Goal: Information Seeking & Learning: Understand process/instructions

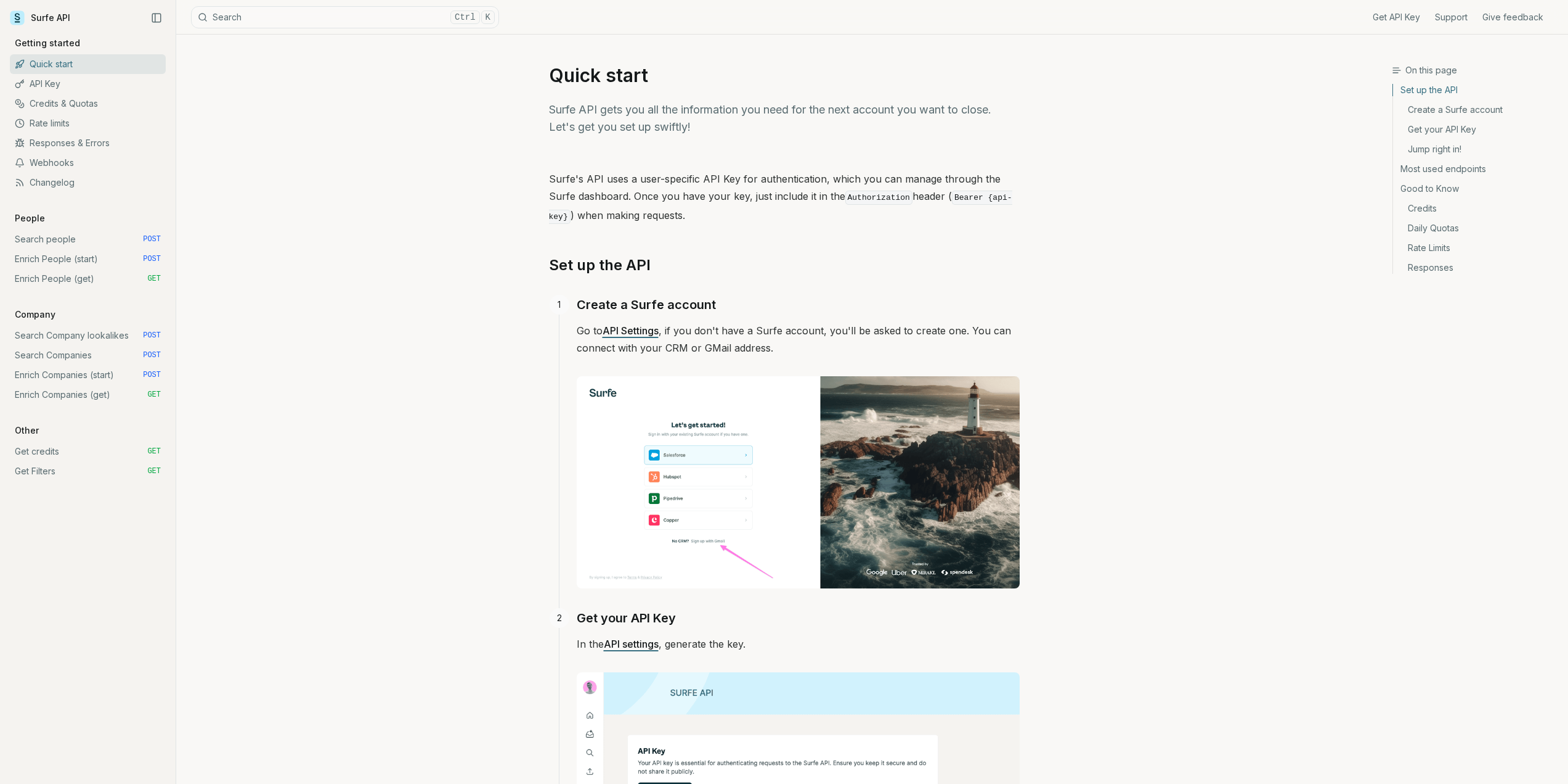
drag, startPoint x: 743, startPoint y: 448, endPoint x: 741, endPoint y: 410, distance: 38.1
click at [64, 235] on link "Search people POST" at bounding box center [87, 239] width 156 height 20
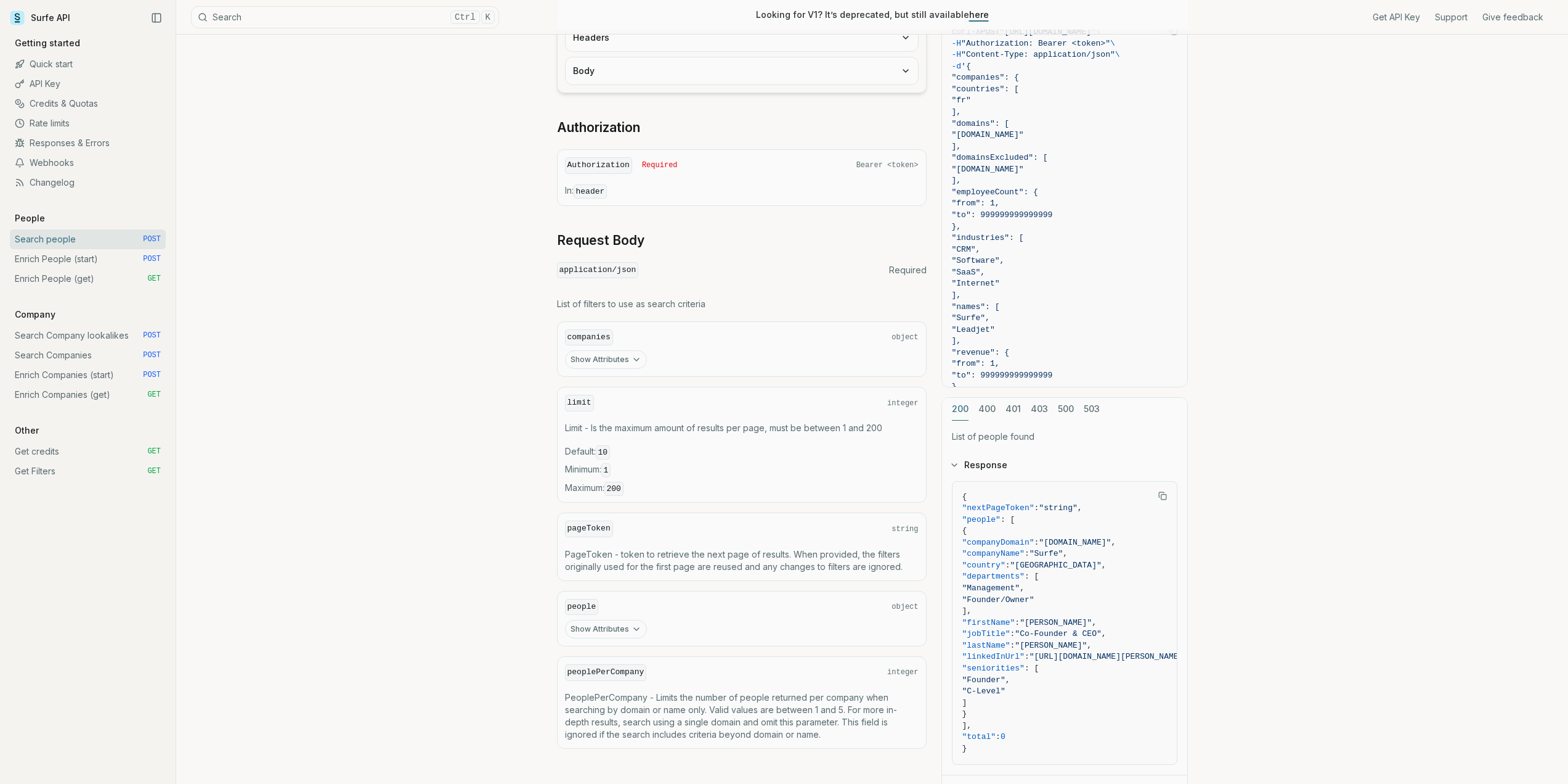
scroll to position [247, 0]
click at [615, 352] on button "Show Attributes" at bounding box center [605, 358] width 81 height 19
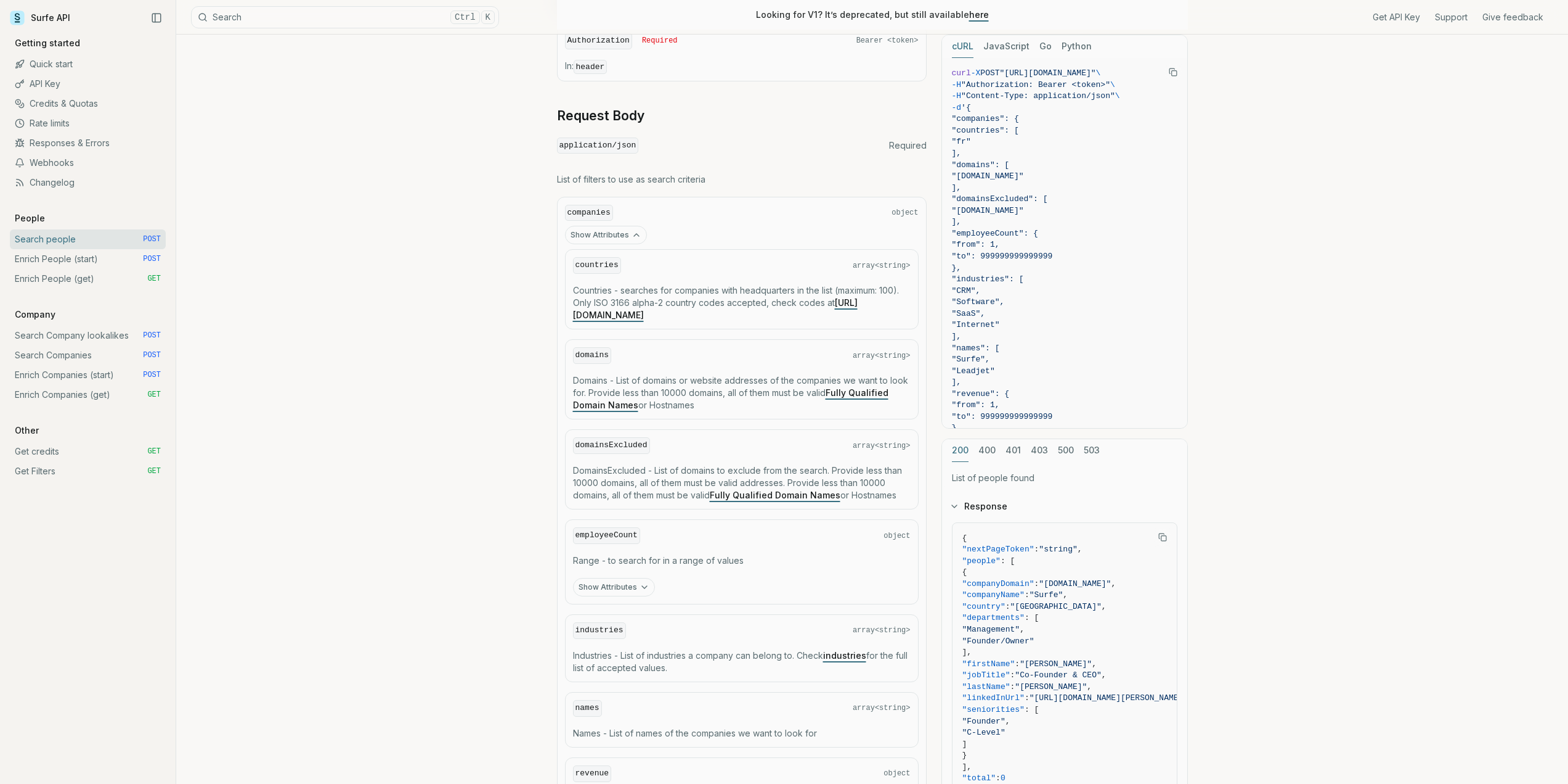
scroll to position [431, 0]
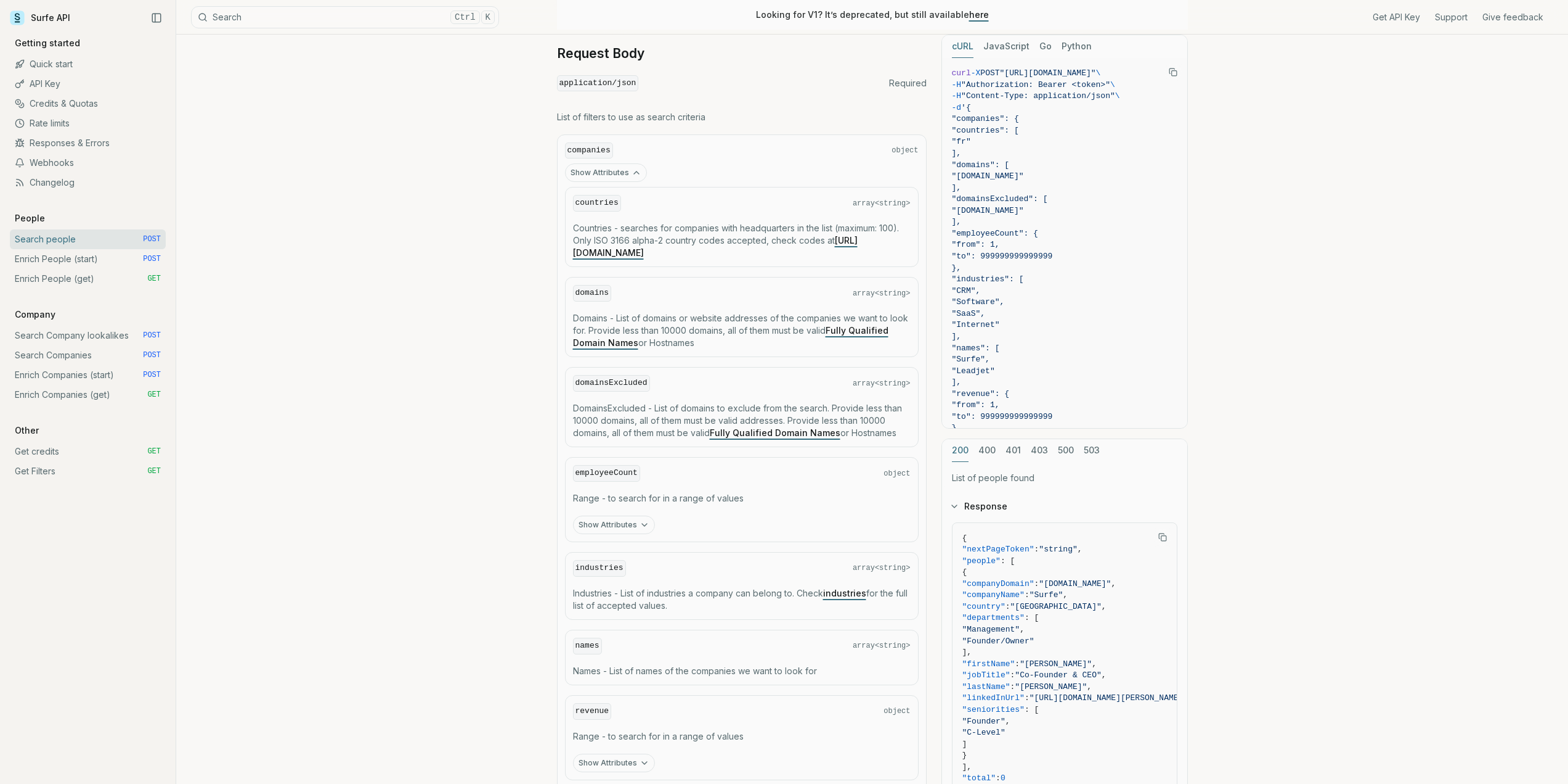
click at [622, 172] on button "Show Attributes" at bounding box center [605, 172] width 81 height 19
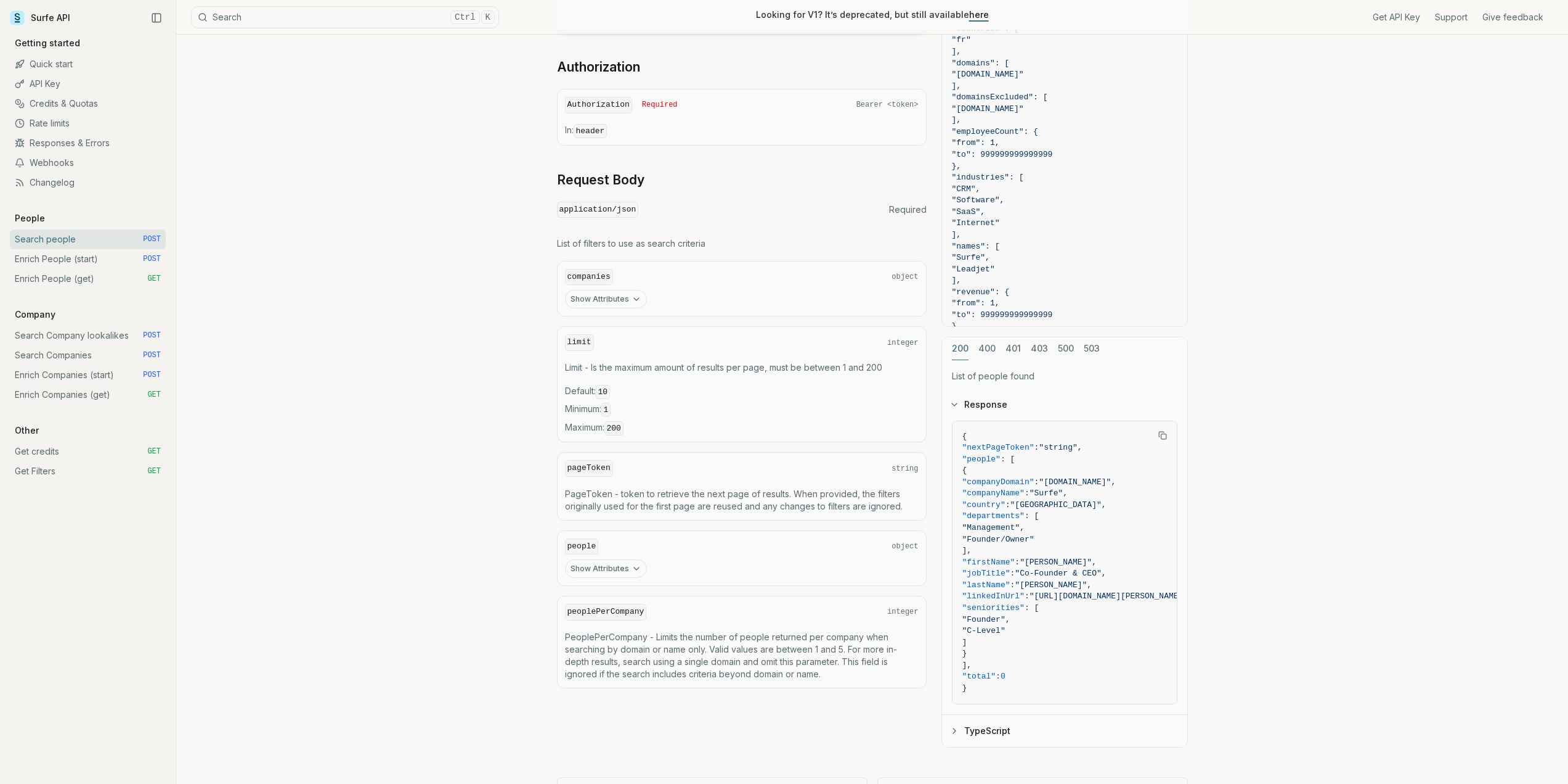
scroll to position [304, 0]
click at [596, 310] on div "companies object Show Attributes" at bounding box center [741, 290] width 370 height 56
click at [586, 308] on button "Show Attributes" at bounding box center [605, 301] width 81 height 19
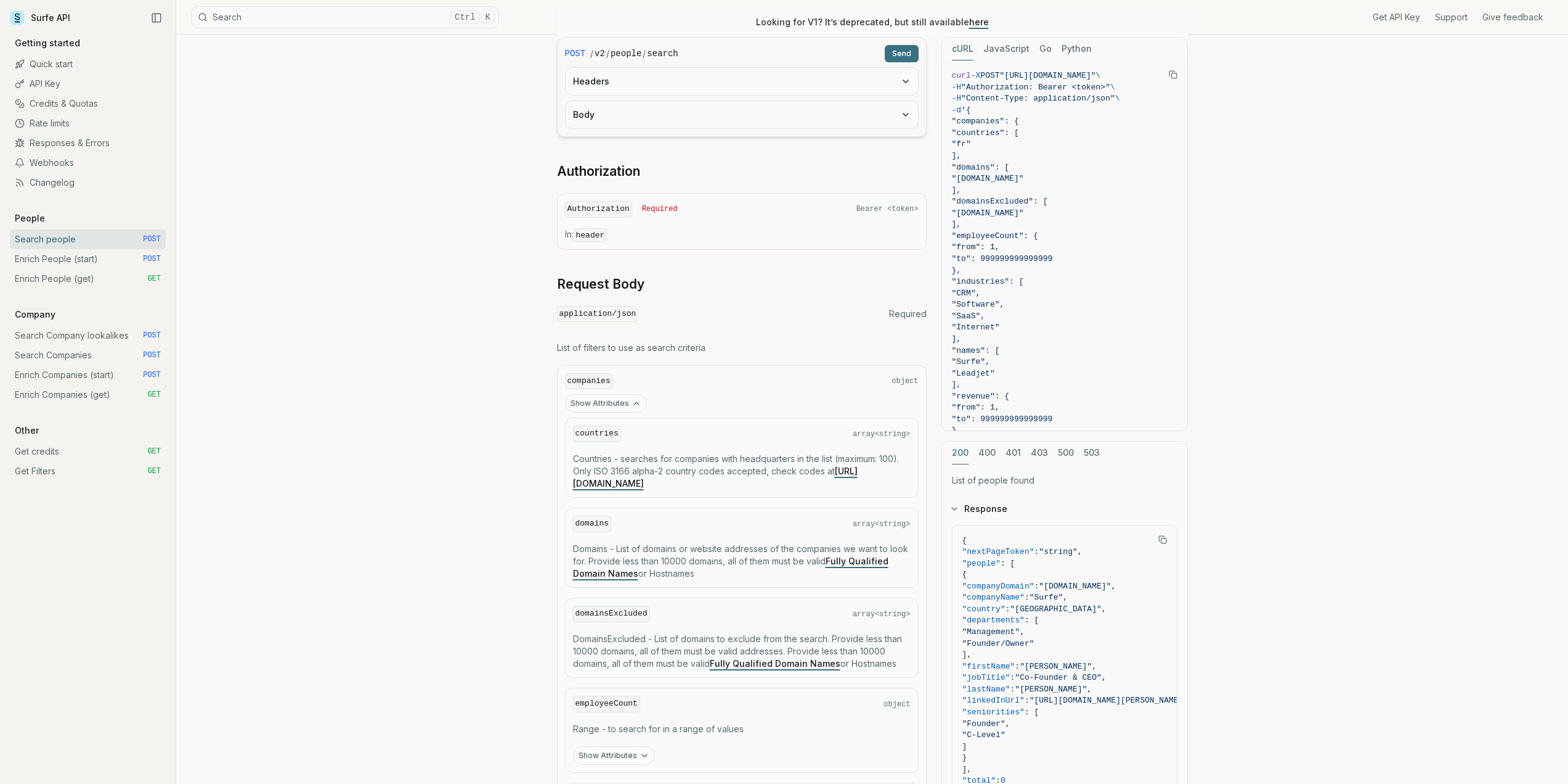
scroll to position [0, 0]
